Goal: Download file/media

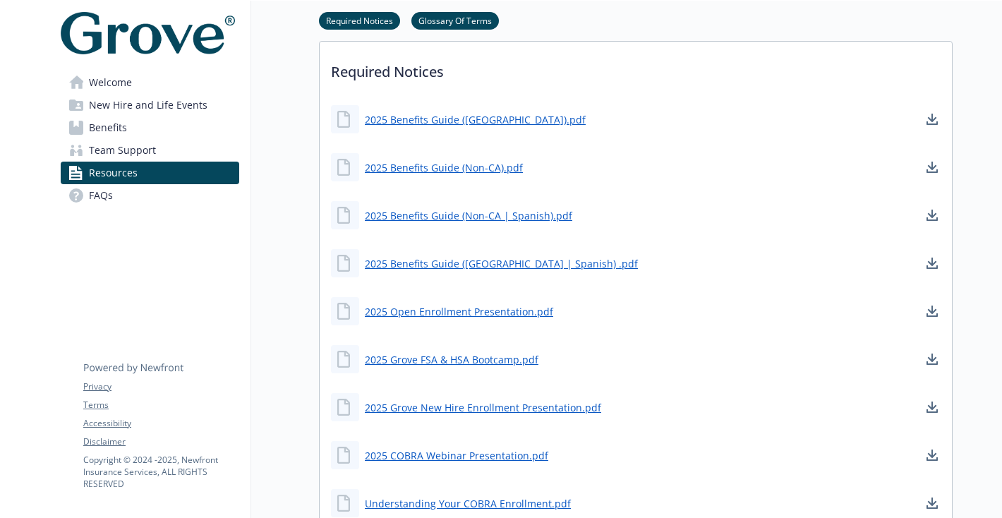
scroll to position [483, 0]
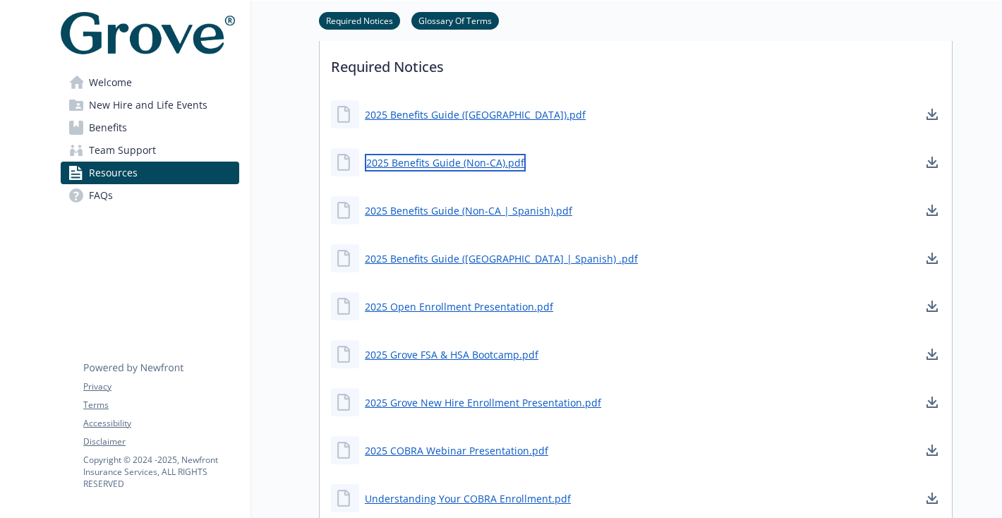
click at [474, 161] on link "2025 Benefits Guide (Non-CA).pdf" at bounding box center [445, 163] width 161 height 18
